Goal: Check status: Check status

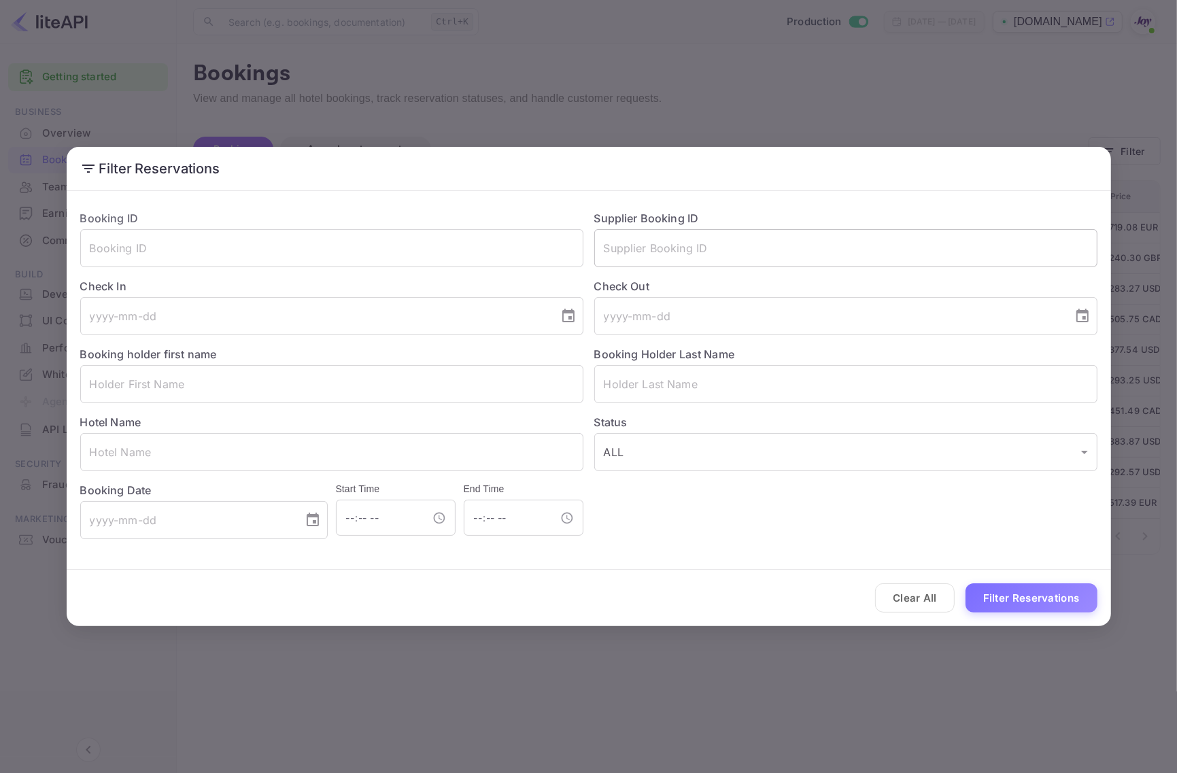
click at [811, 255] on input "text" at bounding box center [845, 248] width 503 height 38
paste input "8748107"
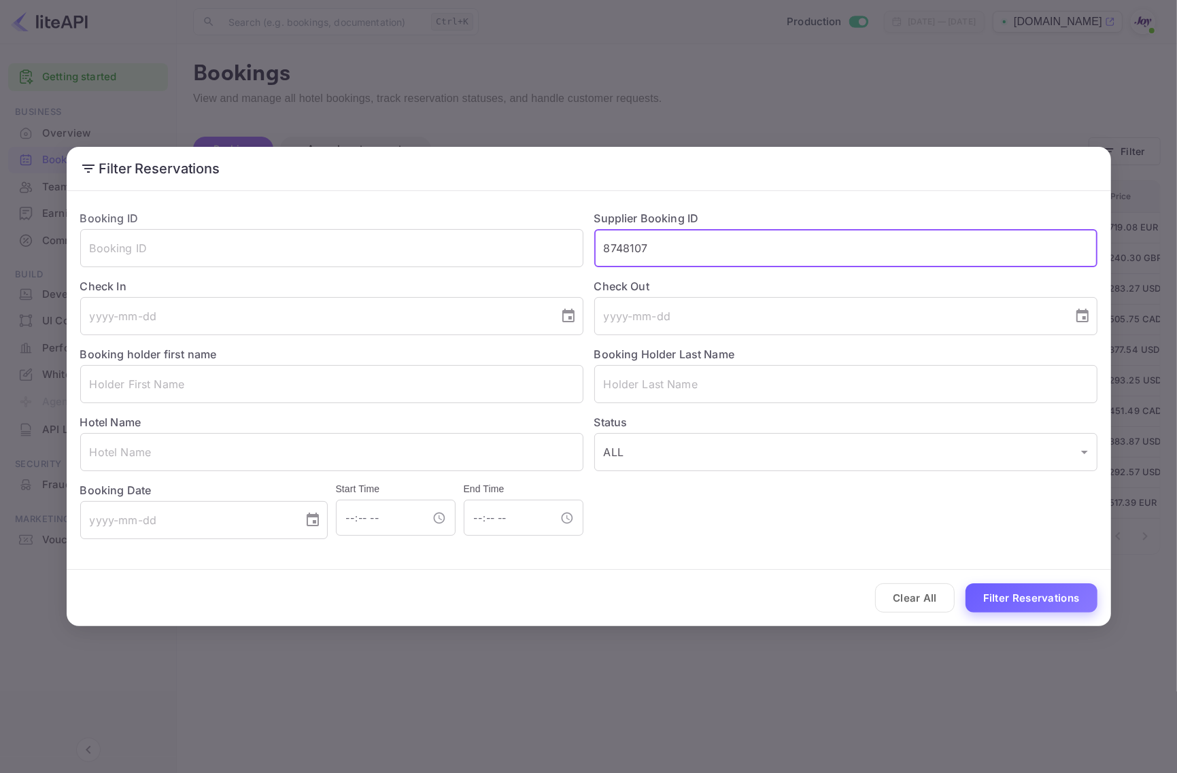
type input "8748107"
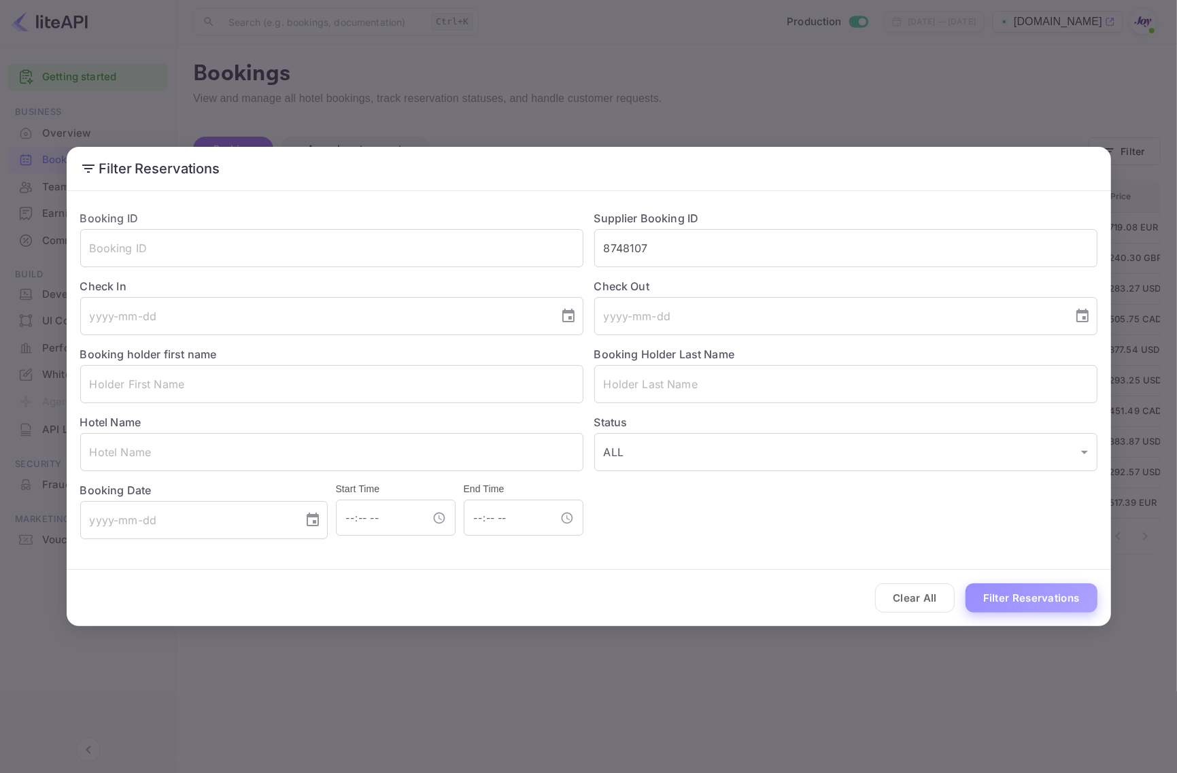
click at [1017, 598] on button "Filter Reservations" at bounding box center [1032, 598] width 132 height 29
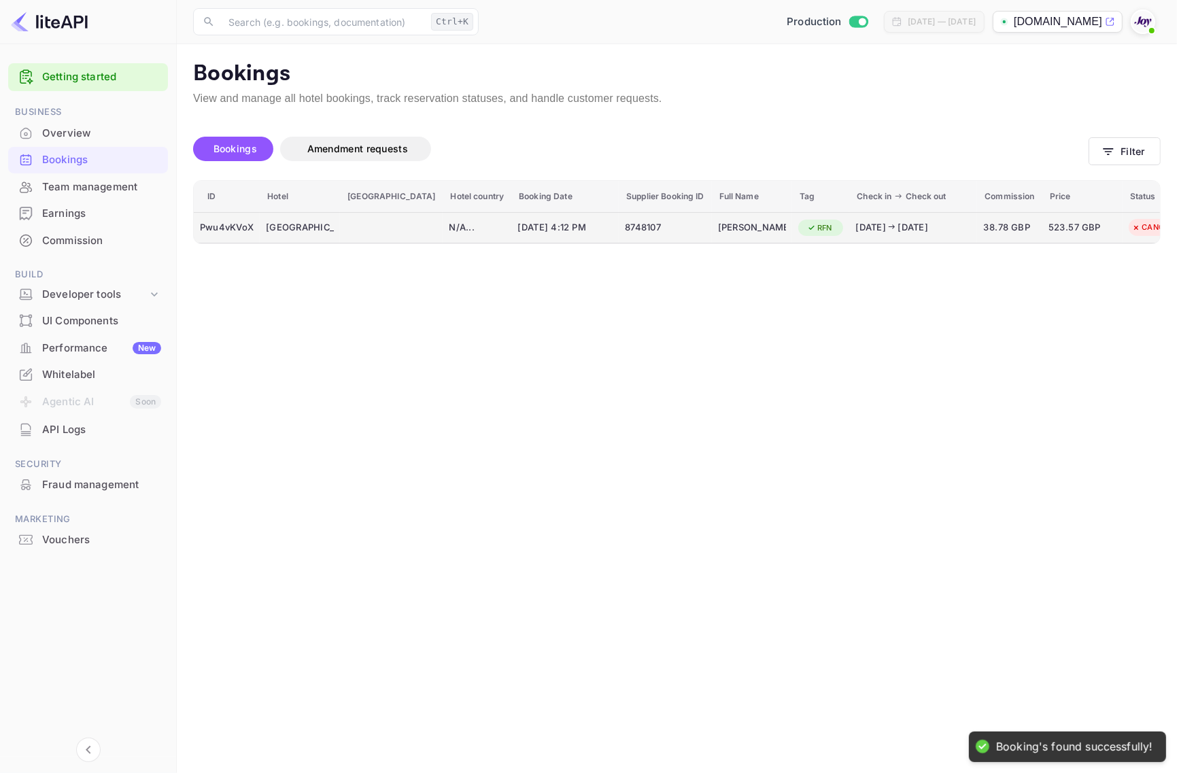
click at [205, 226] on div "Pwu4vKVoX" at bounding box center [227, 228] width 54 height 22
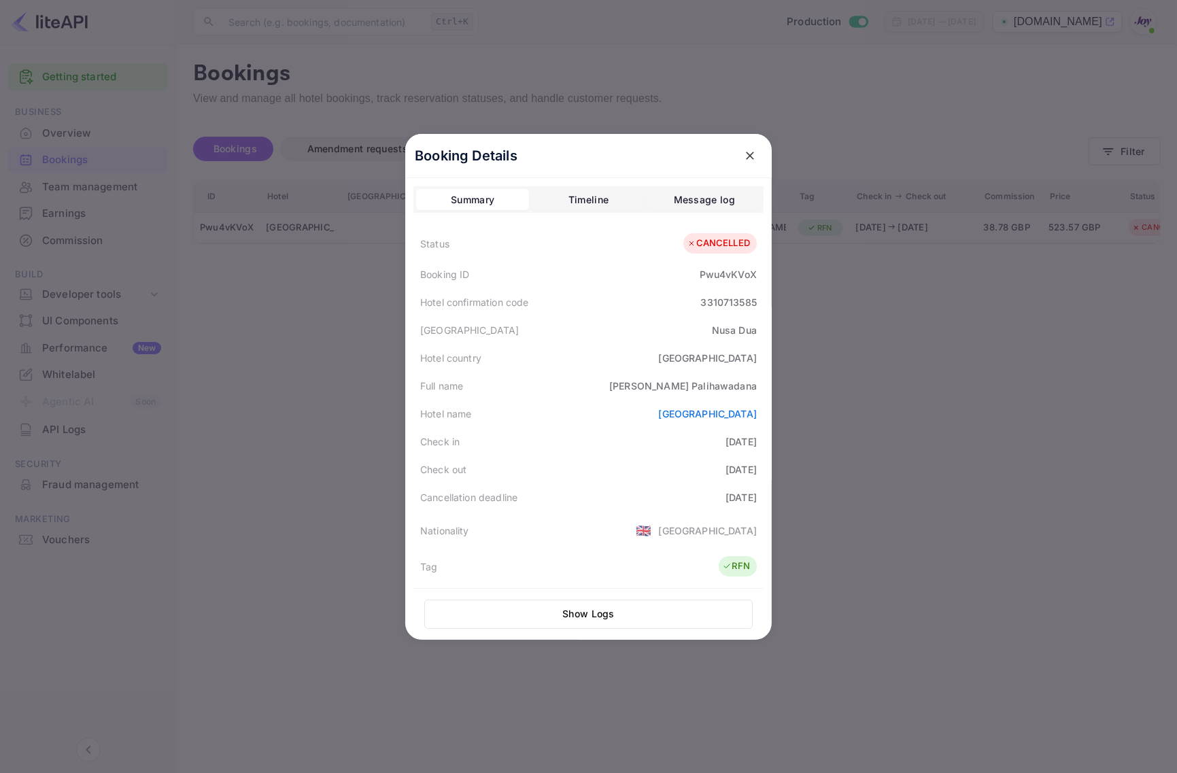
click at [650, 388] on div "[PERSON_NAME]" at bounding box center [683, 386] width 148 height 14
copy div "[PERSON_NAME]"
click at [711, 275] on div "Pwu4vKVoX" at bounding box center [728, 274] width 57 height 14
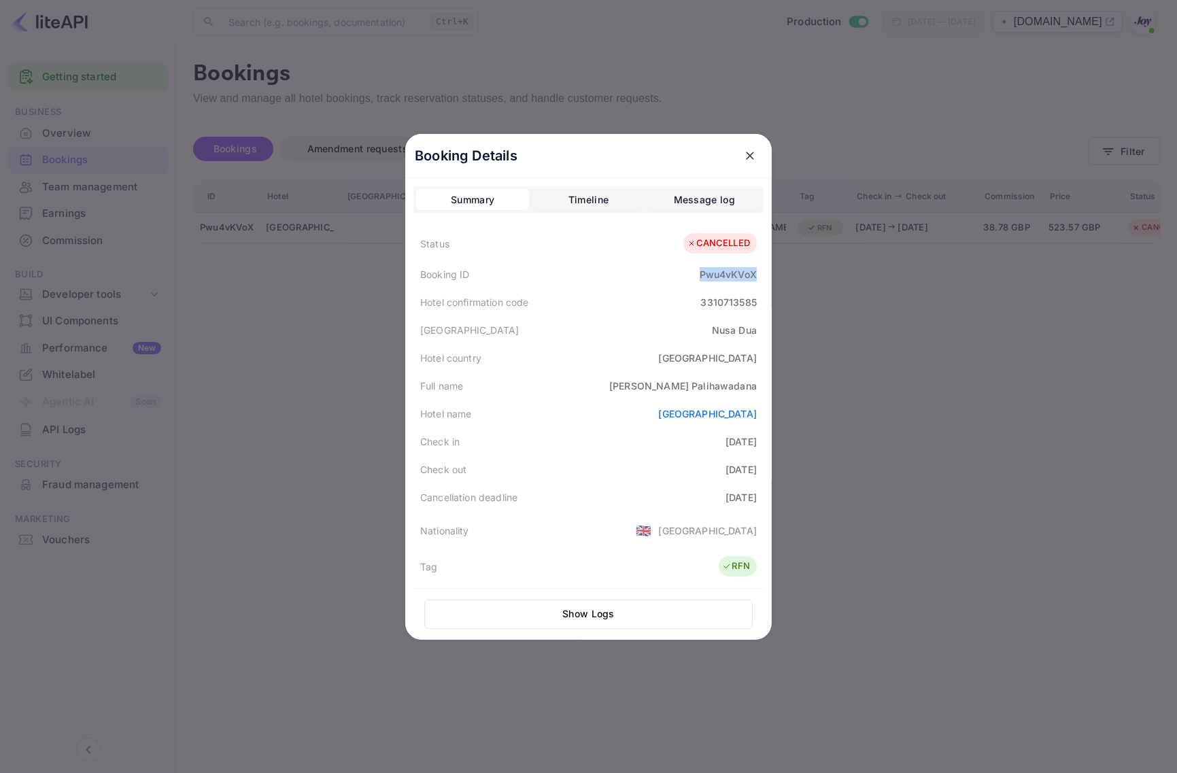
click at [711, 275] on div "Pwu4vKVoX" at bounding box center [728, 274] width 57 height 14
